Goal: Task Accomplishment & Management: Use online tool/utility

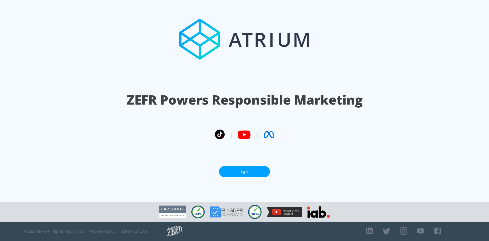
click at [263, 166] on link "Log In" at bounding box center [244, 171] width 51 height 11
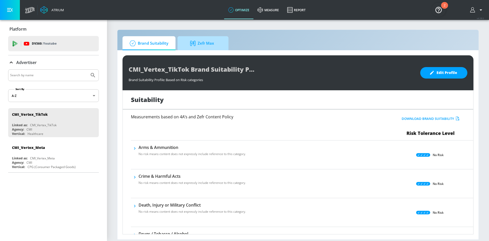
click at [221, 43] on span "Zefr Max" at bounding box center [202, 43] width 39 height 12
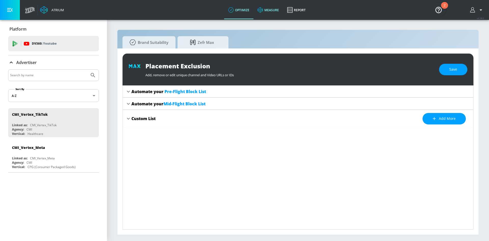
click at [272, 14] on link "measure" at bounding box center [268, 10] width 30 height 18
